Goal: Task Accomplishment & Management: Complete application form

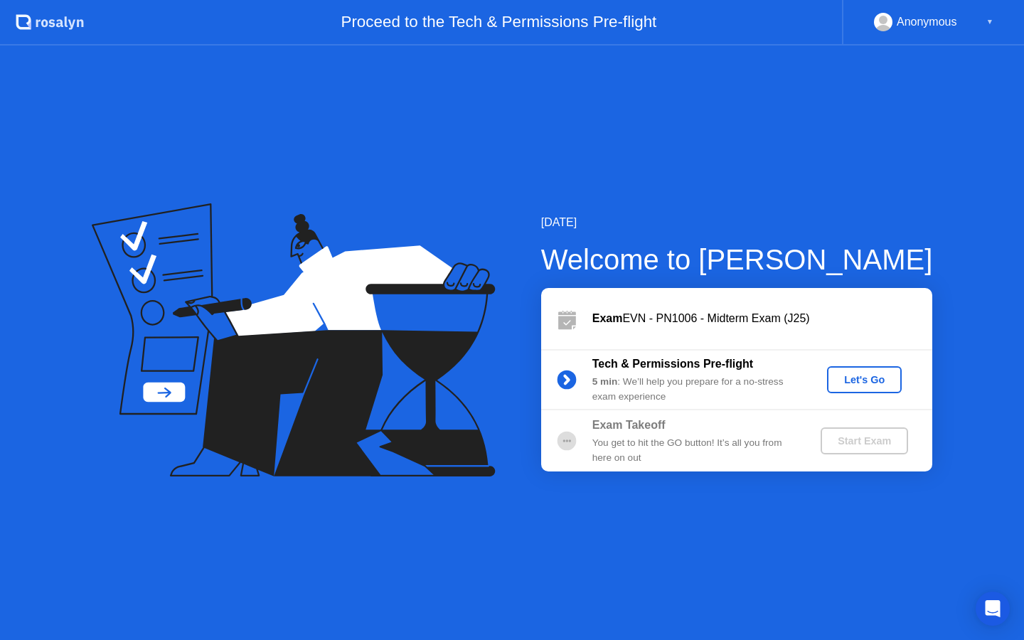
click at [869, 380] on div "Let's Go" at bounding box center [863, 379] width 63 height 11
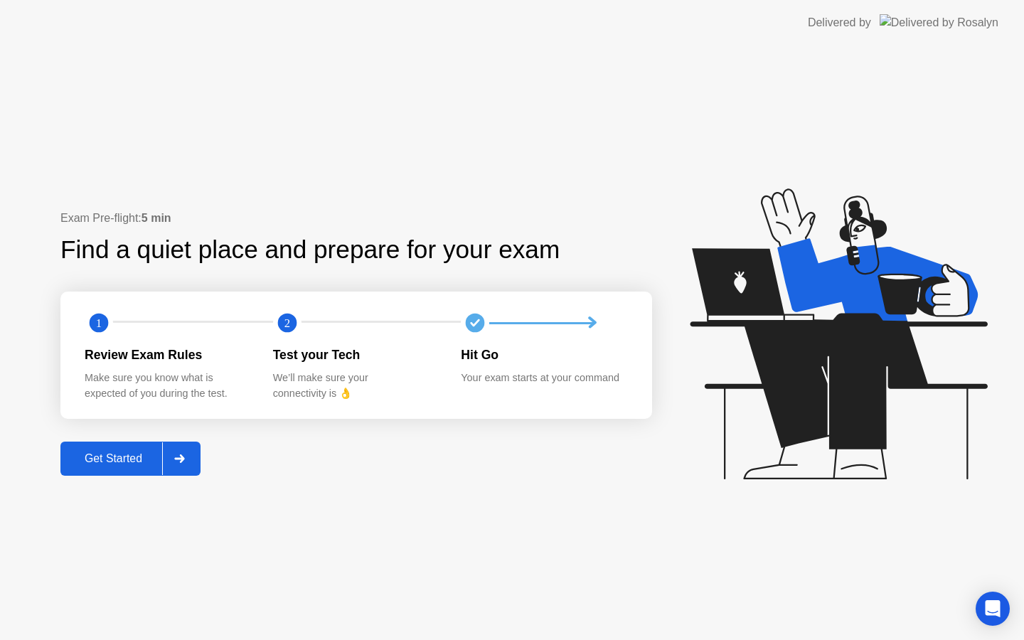
click at [128, 452] on div "Get Started" at bounding box center [113, 458] width 97 height 13
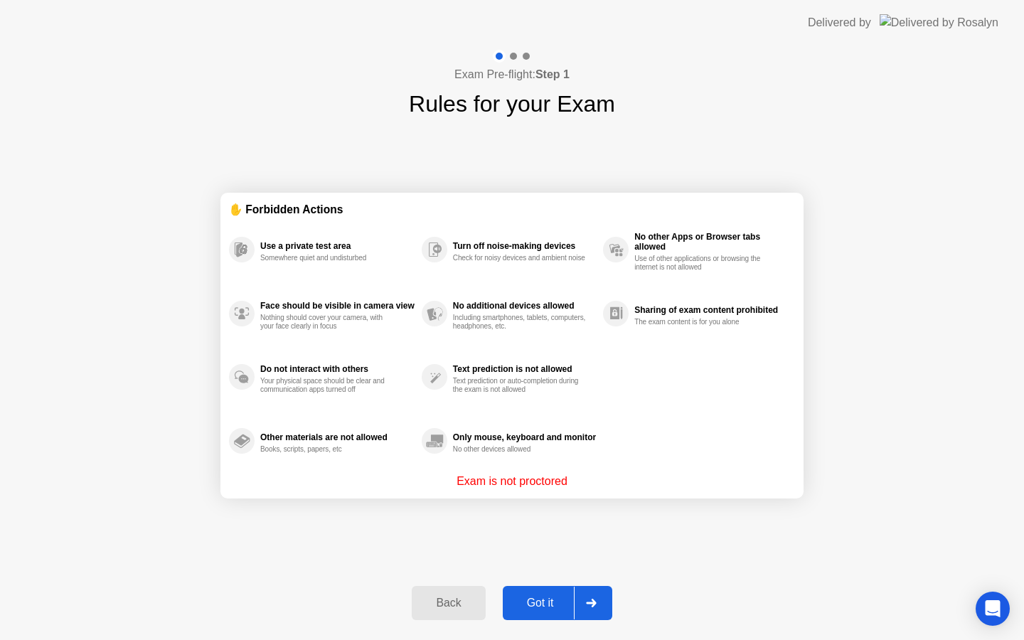
click at [559, 594] on button "Got it" at bounding box center [557, 603] width 109 height 34
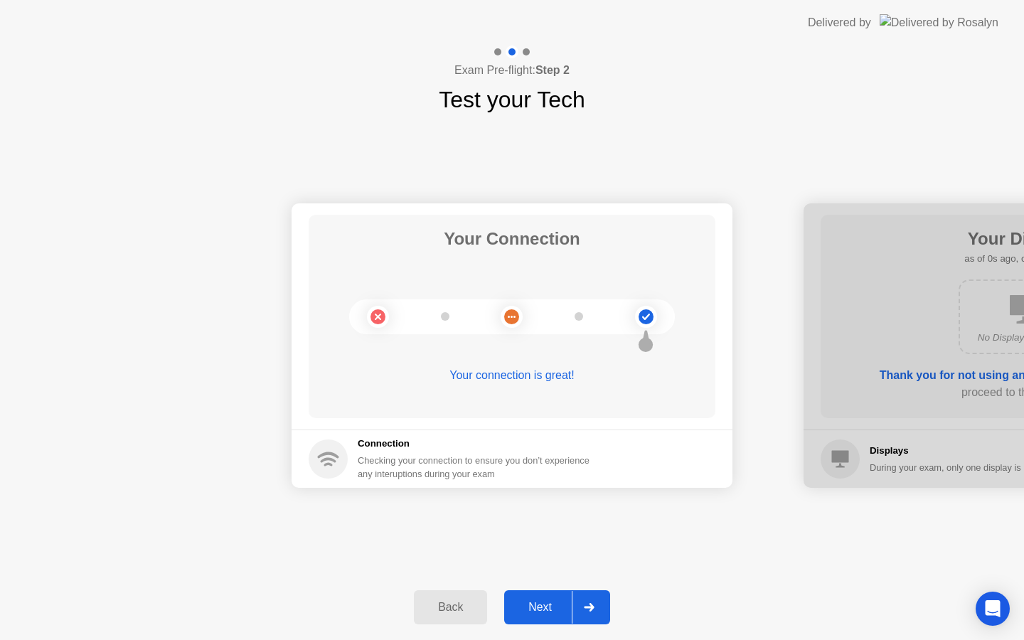
click at [527, 614] on div "Next" at bounding box center [539, 607] width 63 height 13
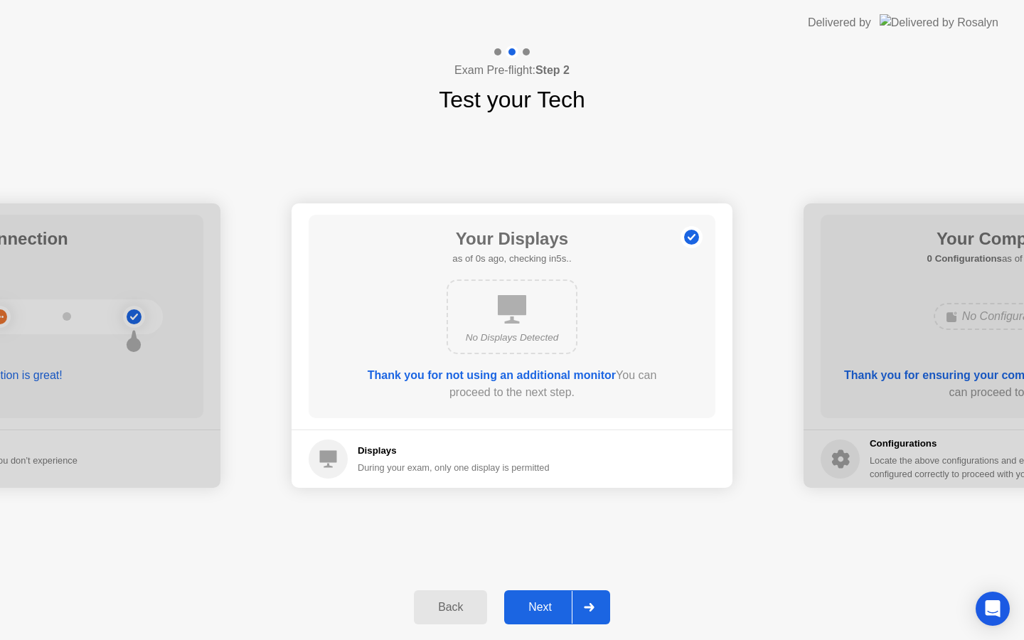
click at [527, 614] on div "Next" at bounding box center [539, 607] width 63 height 13
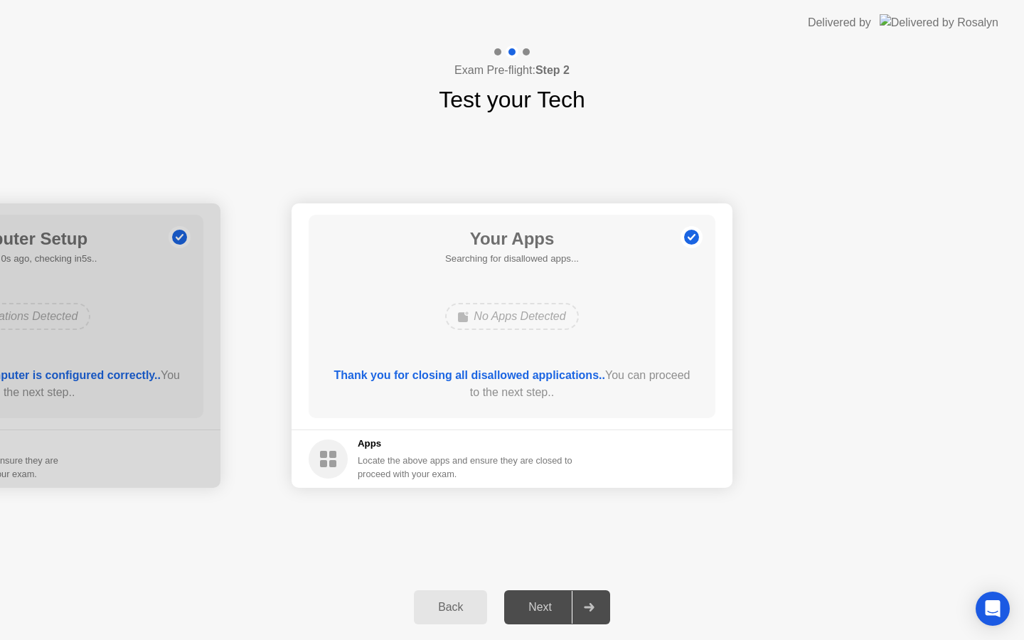
click at [527, 614] on div "Next" at bounding box center [539, 607] width 63 height 13
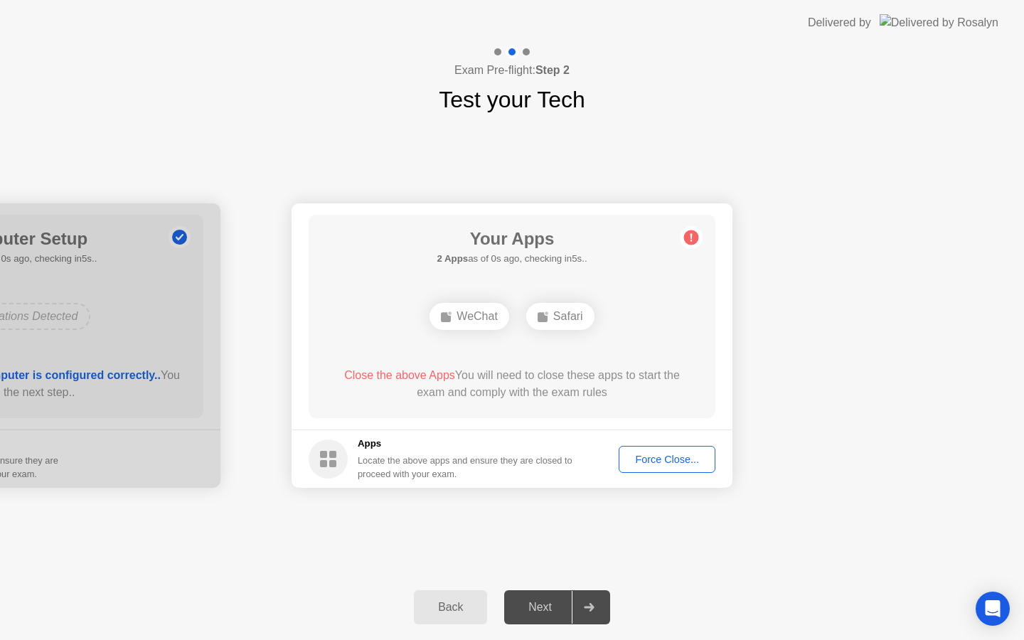
click at [527, 614] on div "Next" at bounding box center [539, 607] width 63 height 13
click at [645, 454] on div "Force Close..." at bounding box center [666, 459] width 87 height 11
click at [658, 462] on div "Force Close..." at bounding box center [666, 459] width 87 height 11
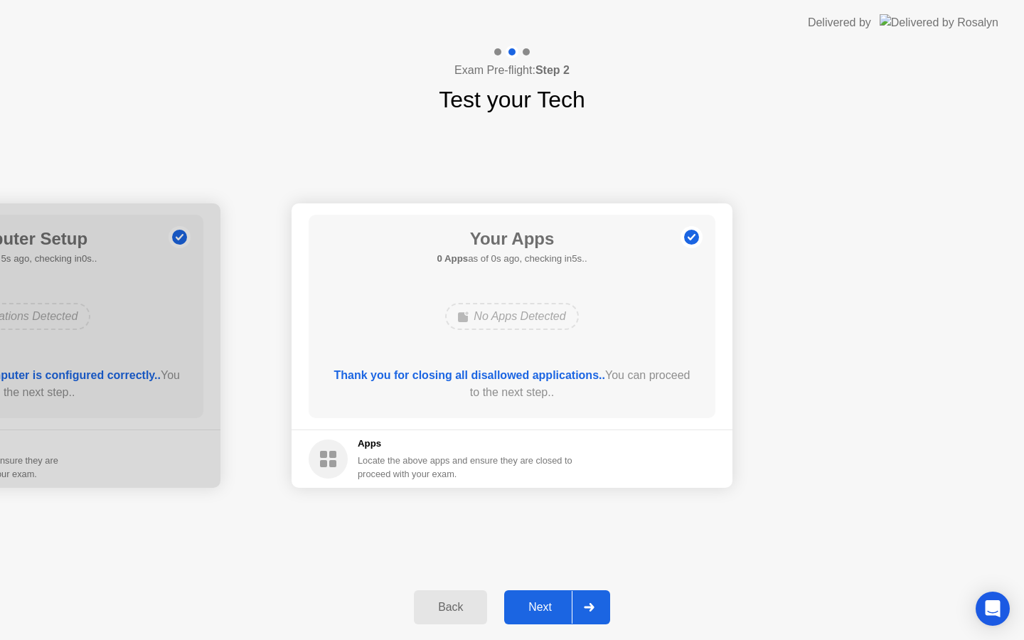
click at [540, 606] on div "Next" at bounding box center [539, 607] width 63 height 13
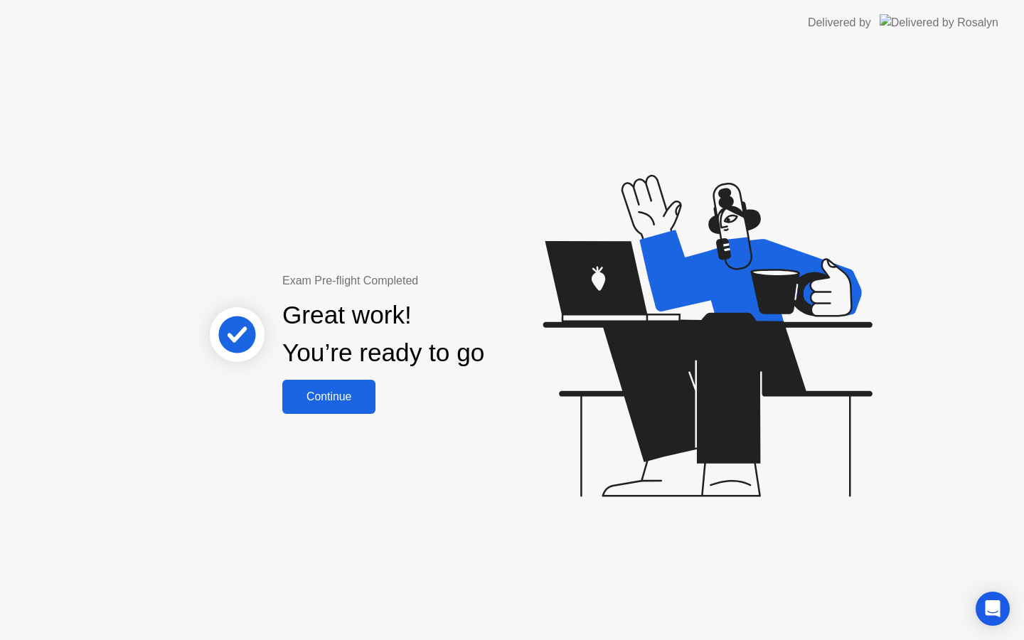
click at [343, 393] on div "Continue" at bounding box center [328, 396] width 85 height 13
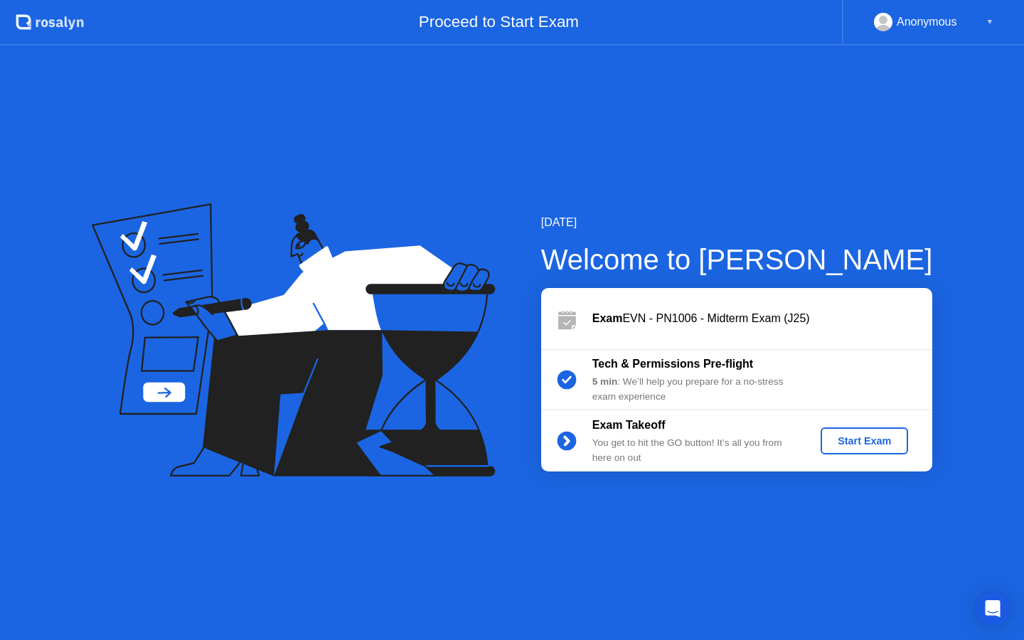
click at [883, 436] on div "Start Exam" at bounding box center [864, 440] width 76 height 11
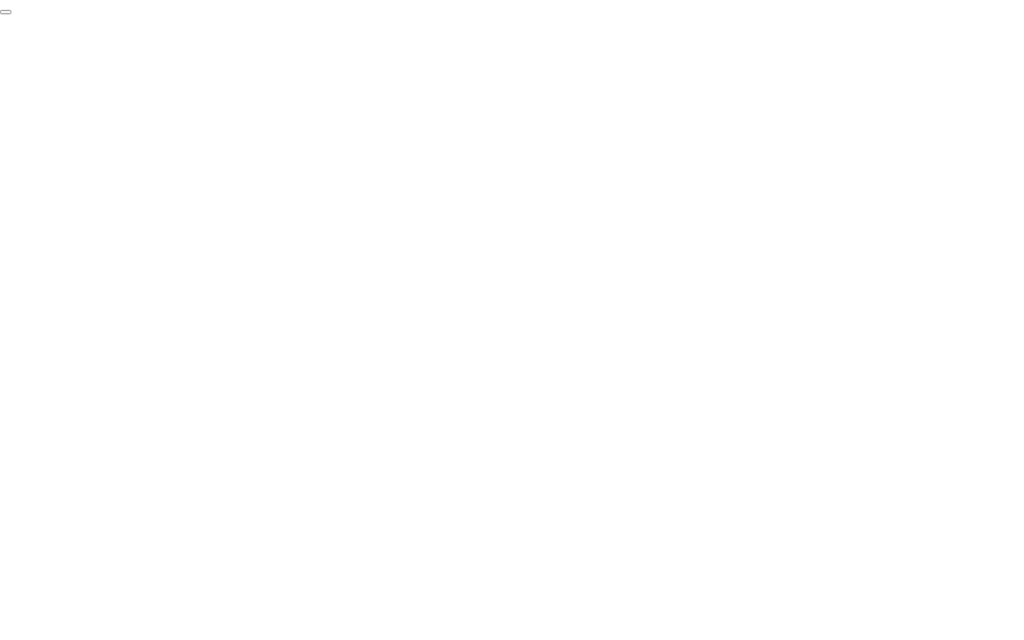
click div "End Proctoring Session"
